Goal: Feedback & Contribution: Leave review/rating

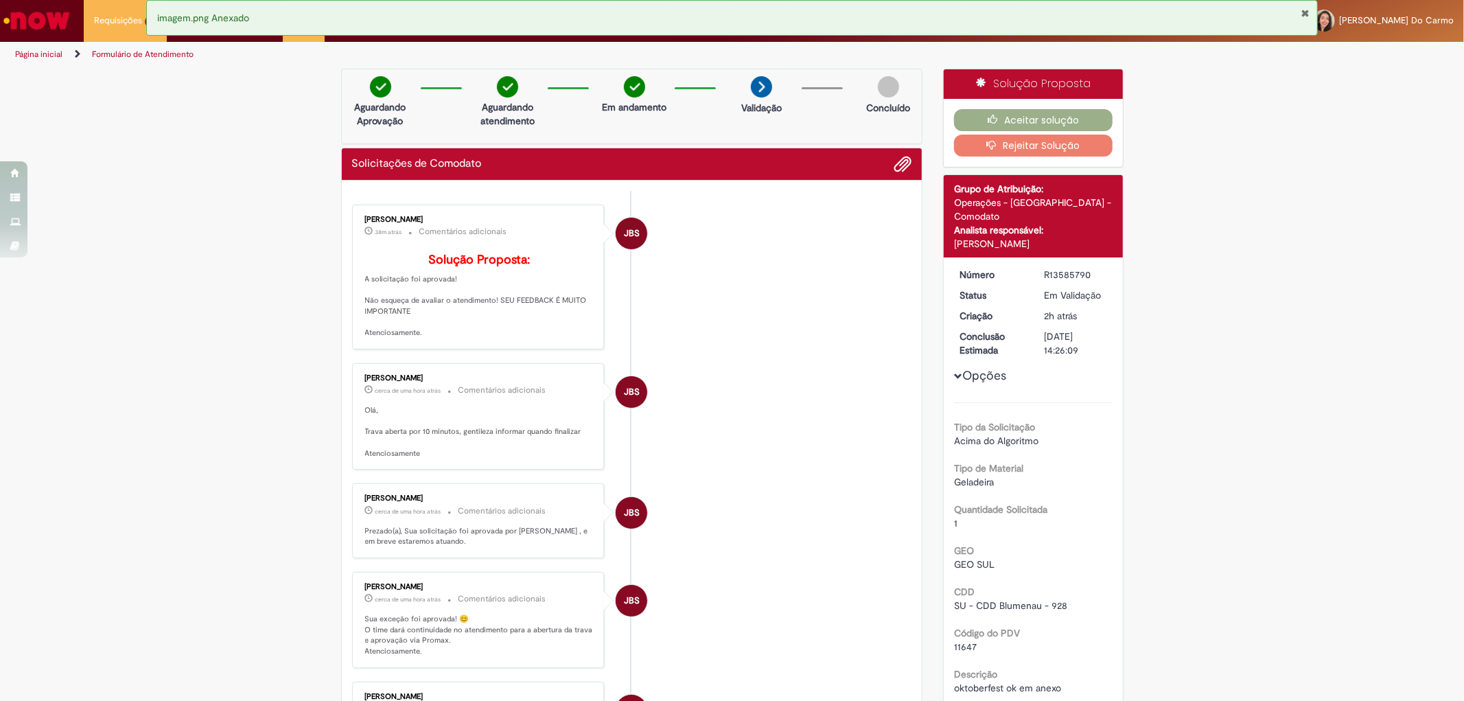
click at [800, 384] on li "JBS Jacqueline Batista Shiota cerca de uma hora atrás cerca de uma hora atrás C…" at bounding box center [632, 416] width 560 height 107
click at [1046, 124] on button "Aceitar solução" at bounding box center [1033, 120] width 159 height 22
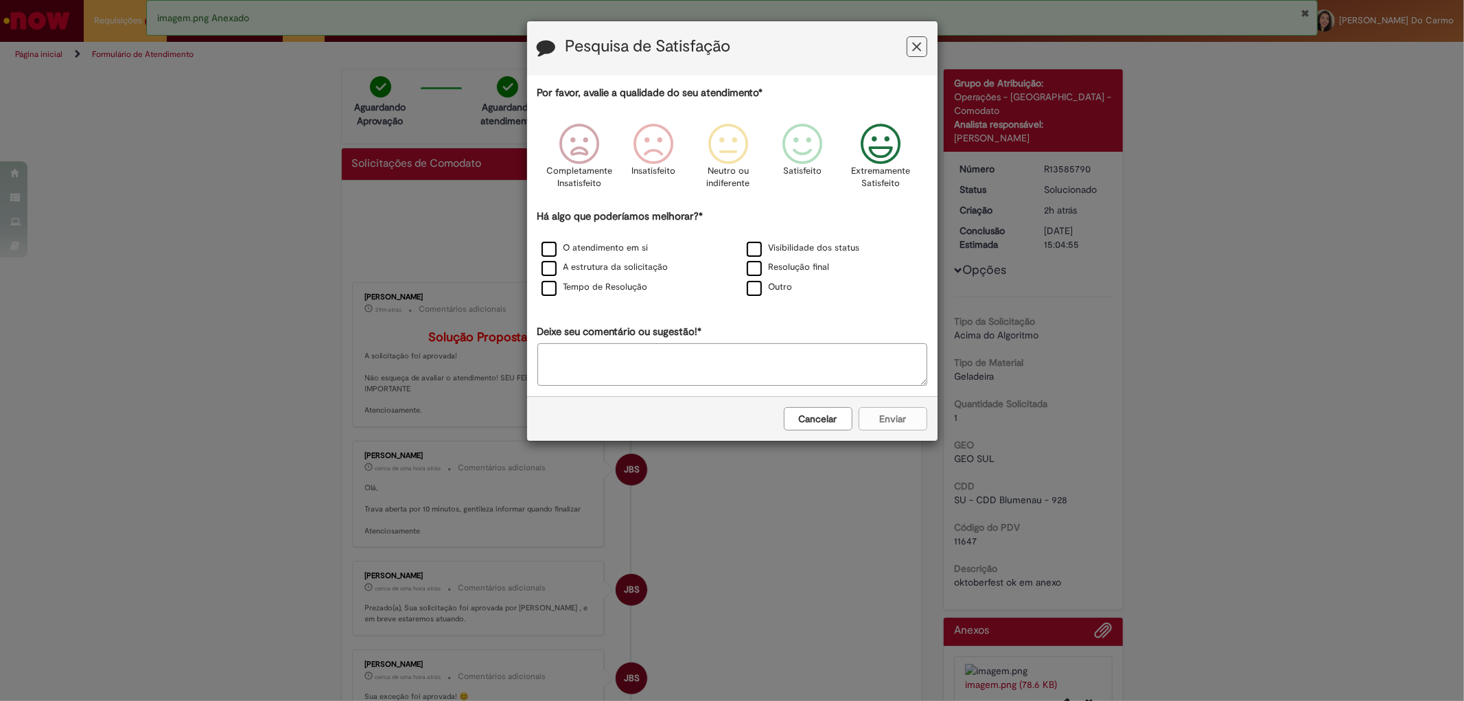
click at [881, 152] on icon "Feedback" at bounding box center [880, 144] width 51 height 41
click at [575, 249] on label "O atendimento em si" at bounding box center [595, 248] width 107 height 13
click at [908, 423] on button "Enviar" at bounding box center [893, 418] width 69 height 23
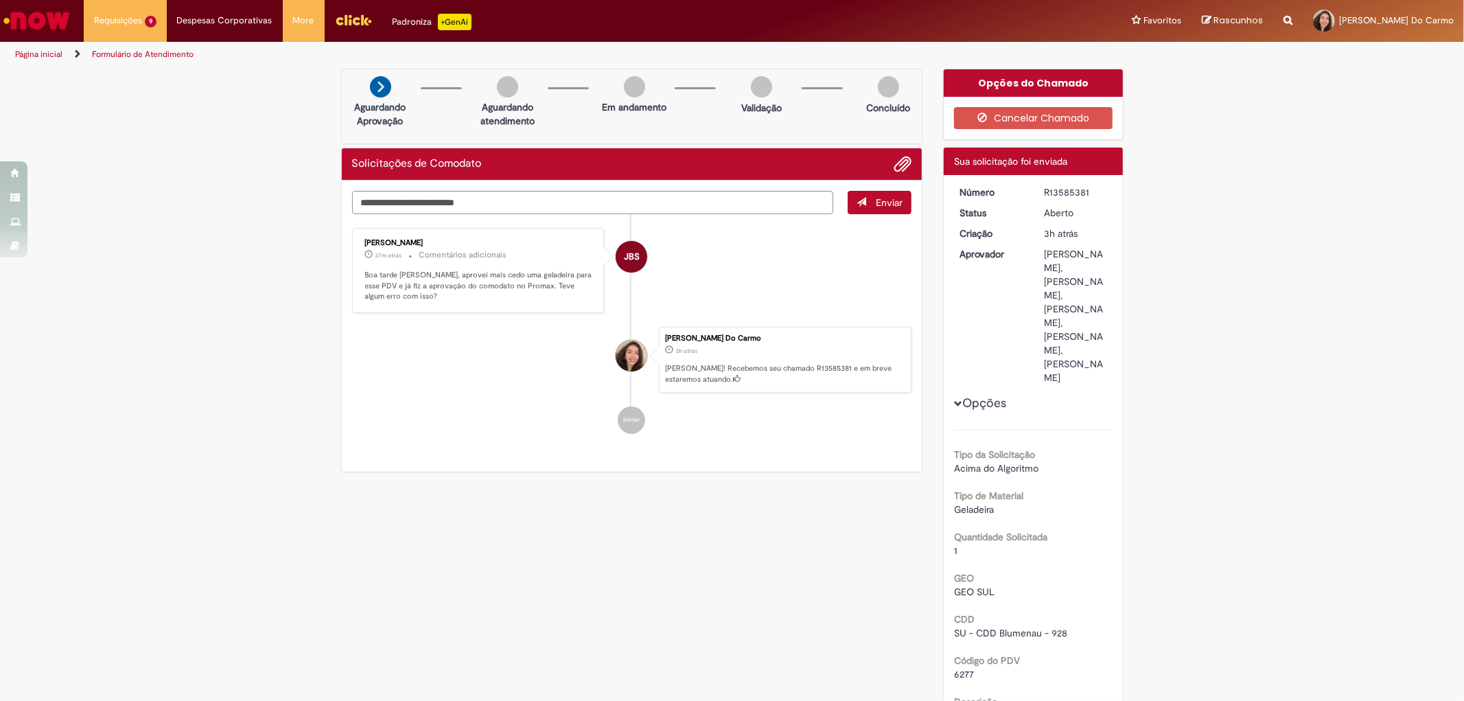
scroll to position [176, 0]
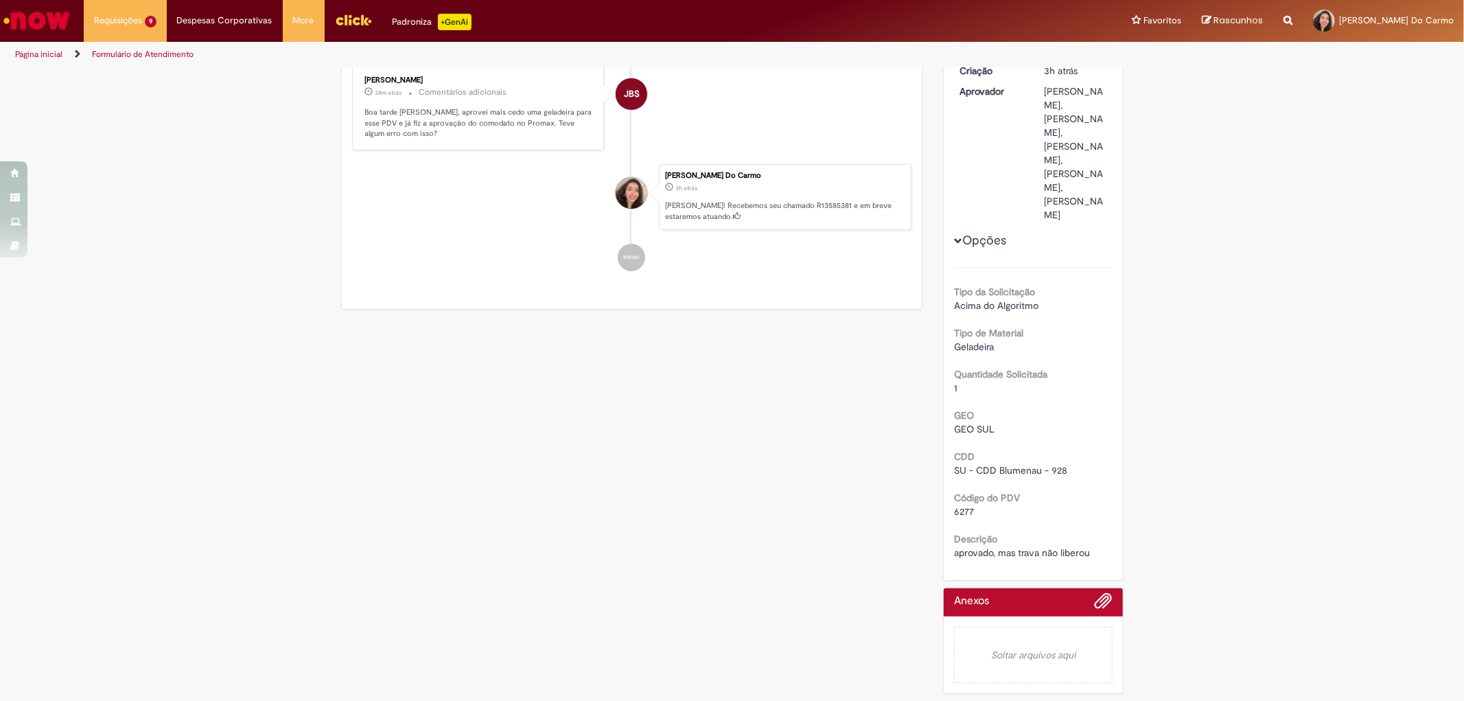
click at [463, 132] on div "Jacqueline Batista Shiota 38m atrás 38 minutos atrás Comentários adicionais Boa…" at bounding box center [478, 107] width 253 height 85
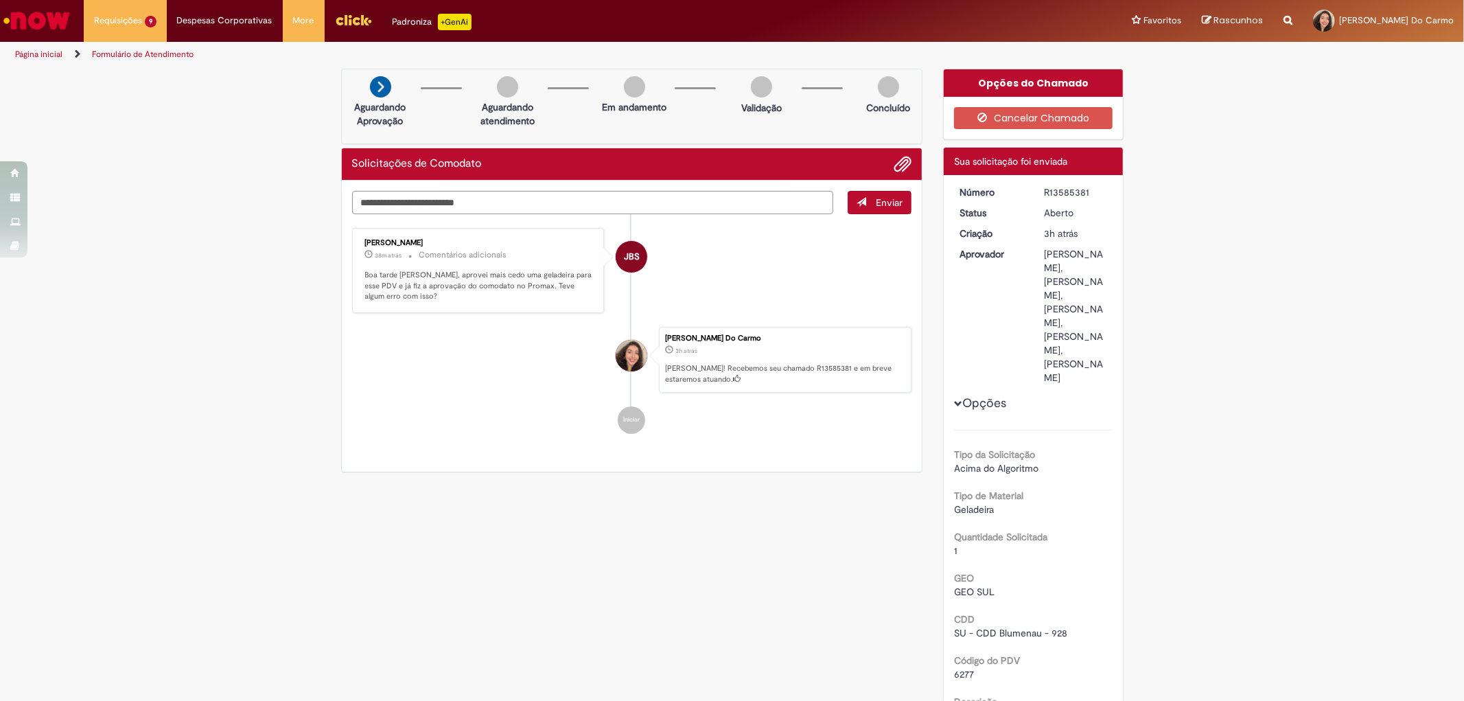
click at [520, 196] on textarea "Digite sua mensagem aqui..." at bounding box center [593, 202] width 482 height 23
type textarea "**********"
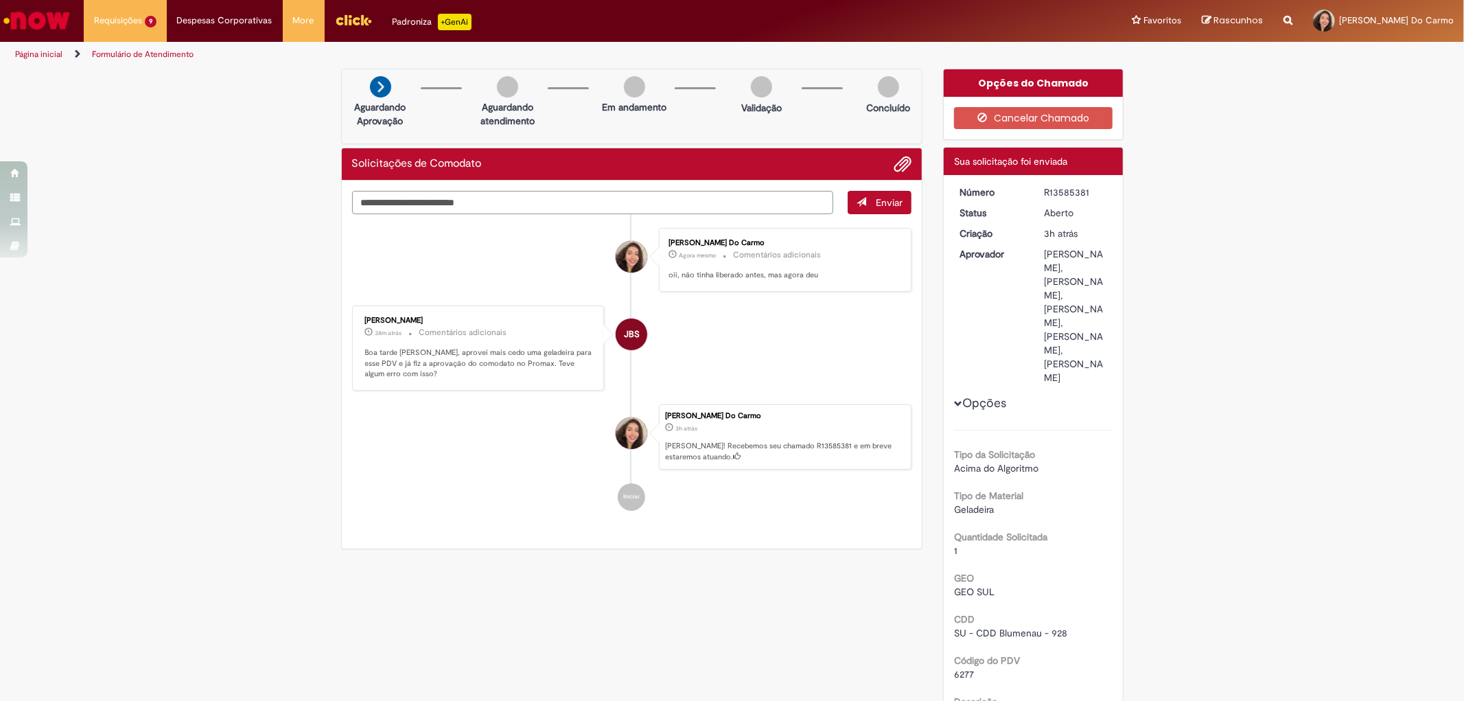
click at [541, 200] on textarea "Digite sua mensagem aqui..." at bounding box center [593, 202] width 482 height 23
type textarea "**********"
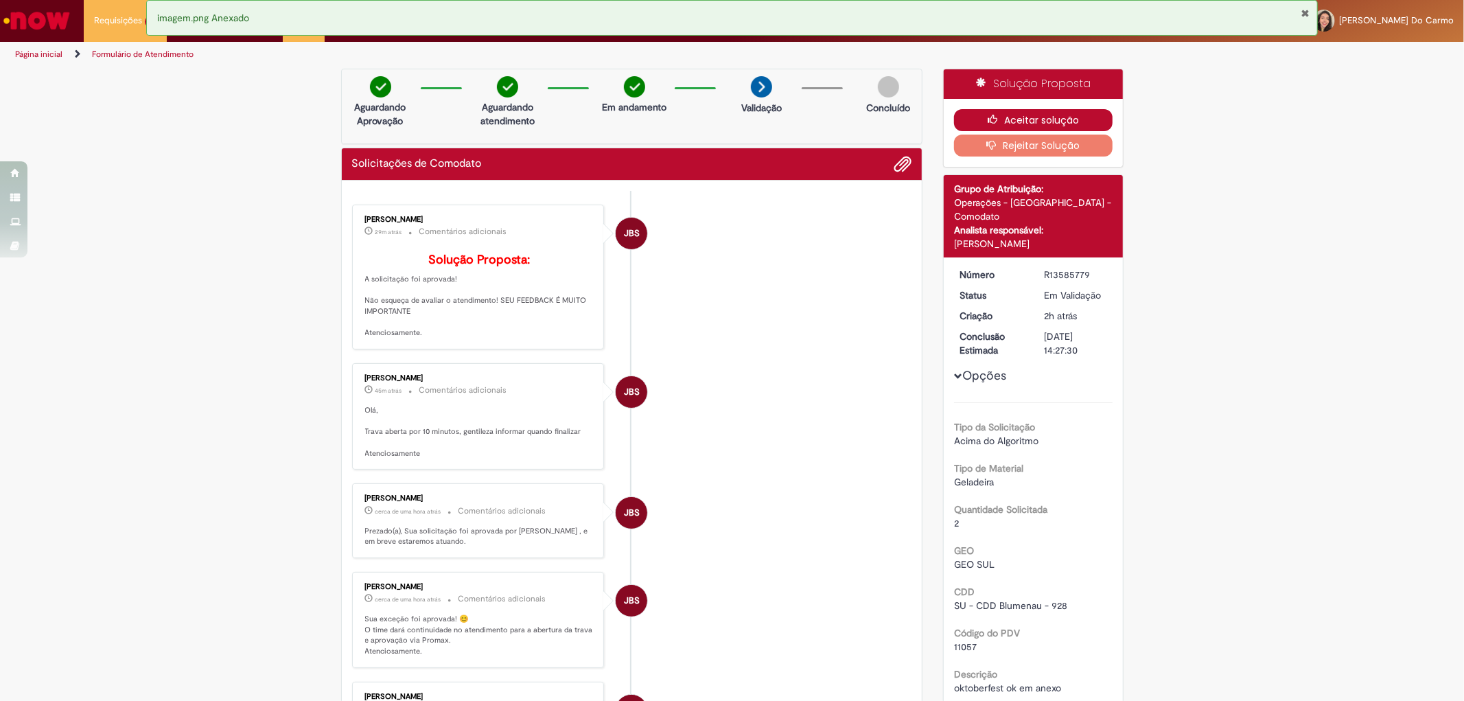
click at [988, 117] on icon "button" at bounding box center [996, 120] width 16 height 10
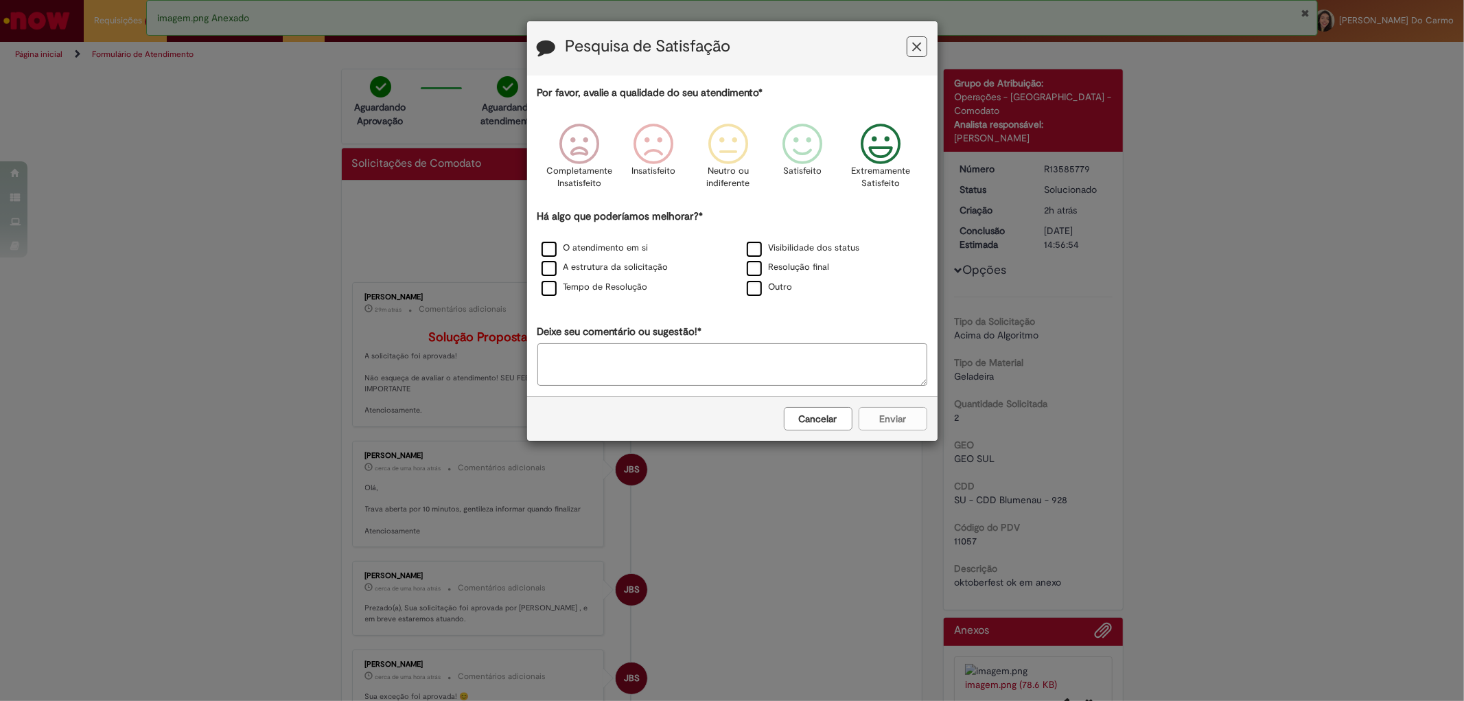
click at [885, 153] on icon "Feedback" at bounding box center [880, 144] width 51 height 41
click at [614, 253] on label "O atendimento em si" at bounding box center [595, 248] width 107 height 13
click at [882, 424] on button "Enviar" at bounding box center [893, 418] width 69 height 23
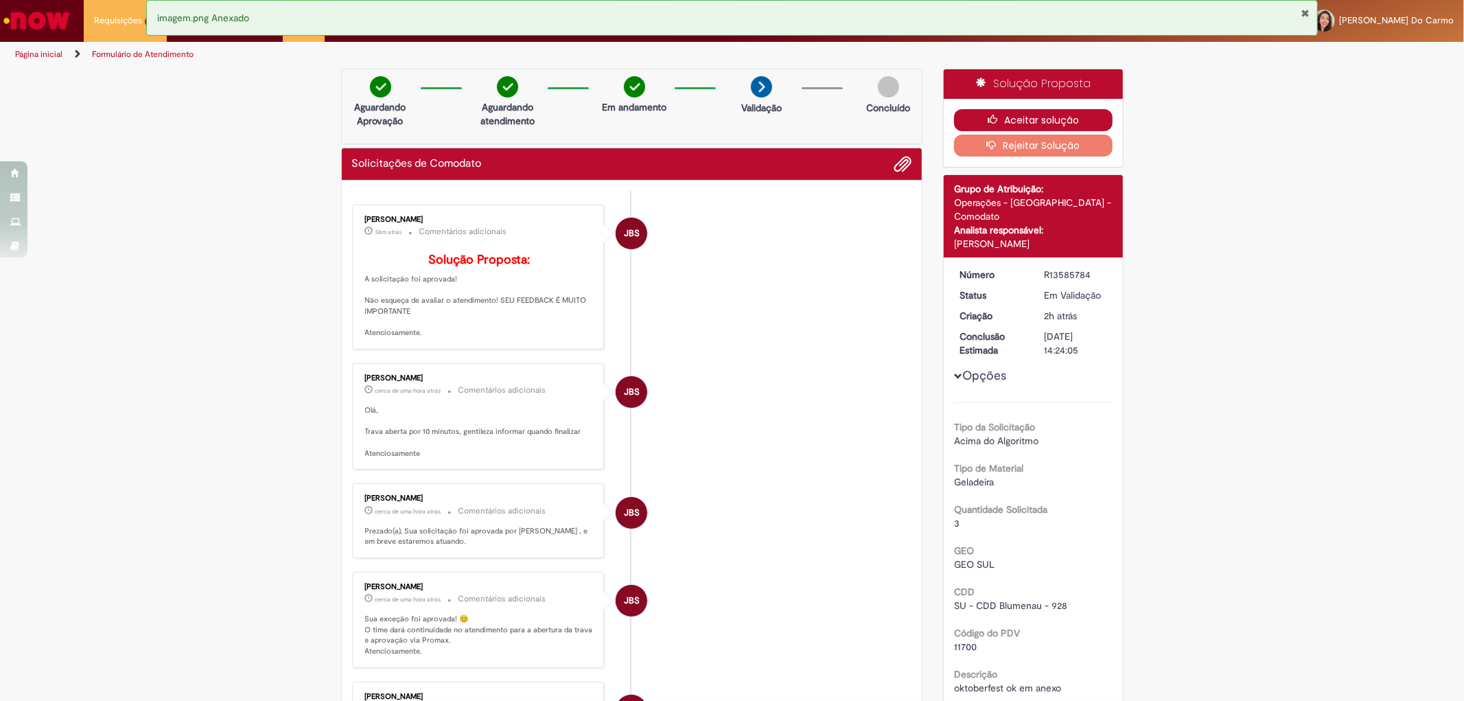
click at [975, 115] on button "Aceitar solução" at bounding box center [1033, 120] width 159 height 22
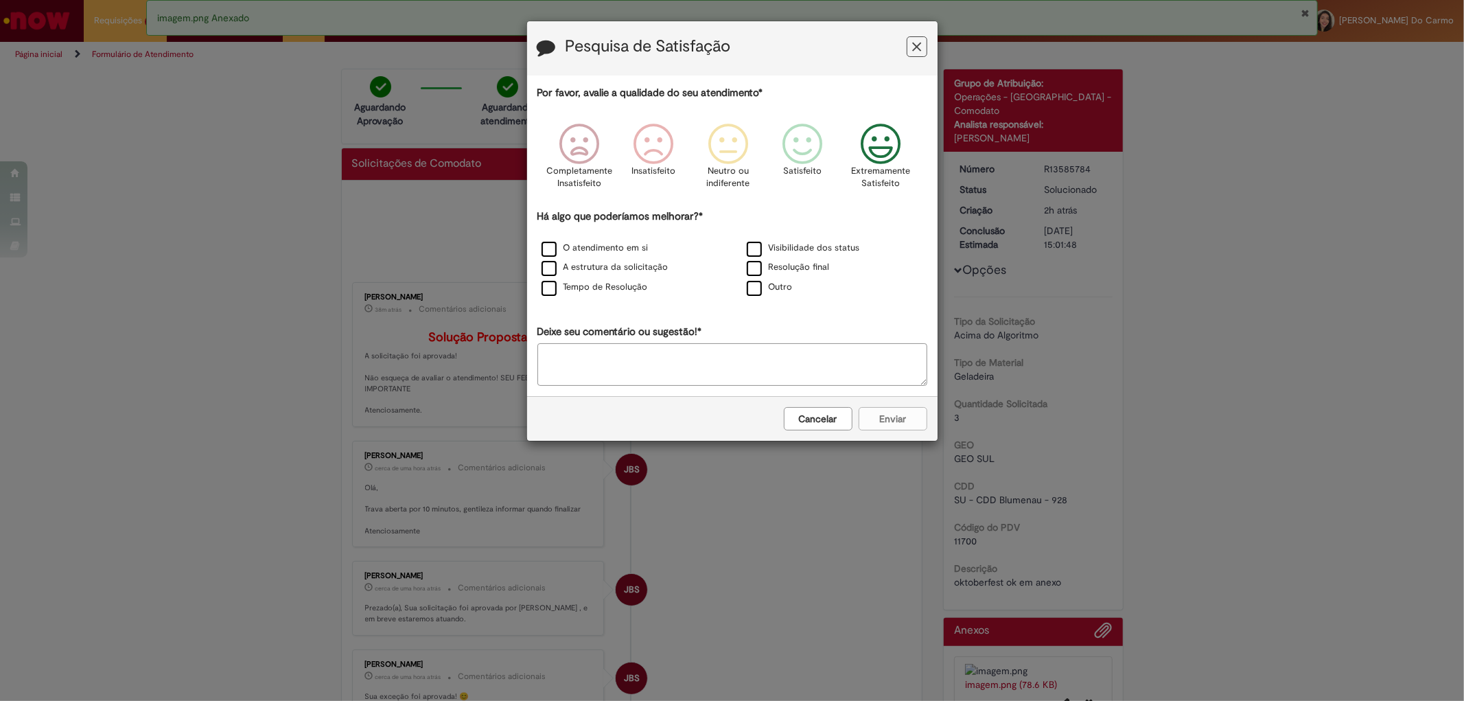
click at [873, 158] on icon "Feedback" at bounding box center [880, 144] width 51 height 41
click at [598, 242] on div "O atendimento em si" at bounding box center [629, 248] width 202 height 17
click at [608, 248] on label "O atendimento em si" at bounding box center [595, 248] width 107 height 13
click at [899, 428] on button "Enviar" at bounding box center [893, 418] width 69 height 23
